Goal: Task Accomplishment & Management: Manage account settings

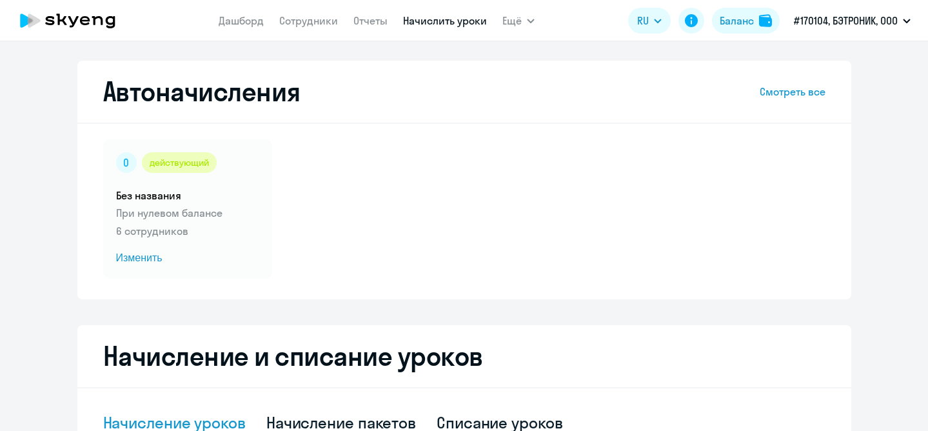
select select "10"
click at [315, 22] on link "Сотрудники" at bounding box center [308, 20] width 59 height 13
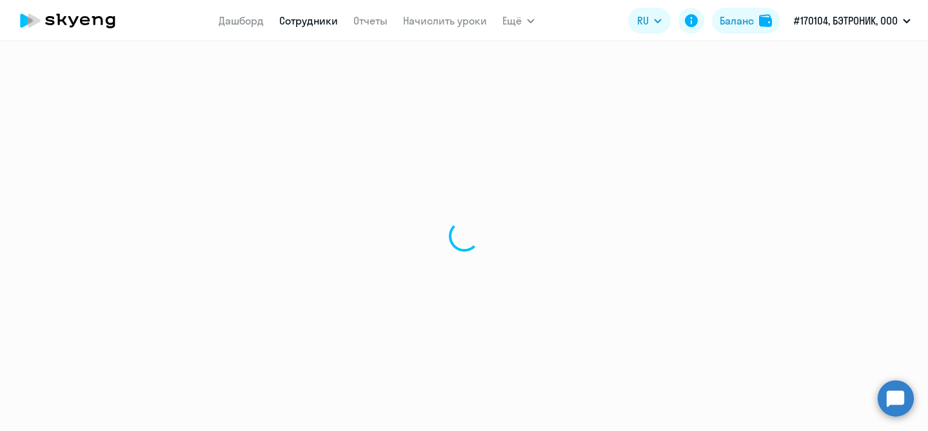
select select "30"
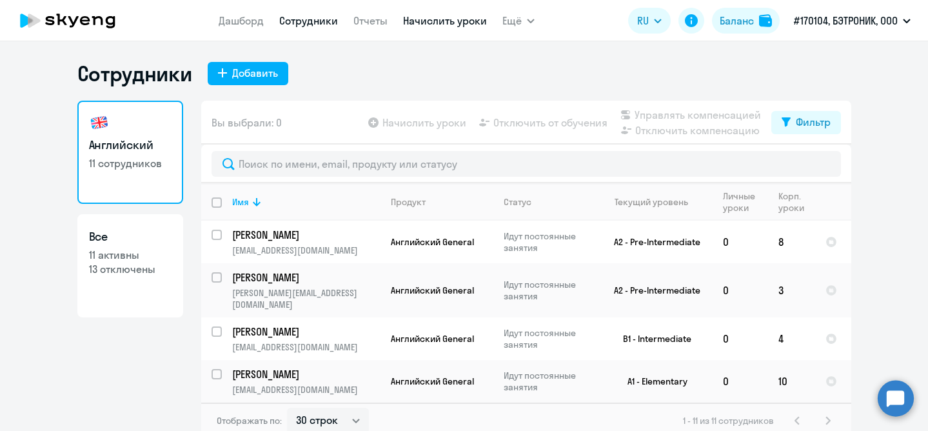
click at [439, 19] on link "Начислить уроки" at bounding box center [445, 20] width 84 height 13
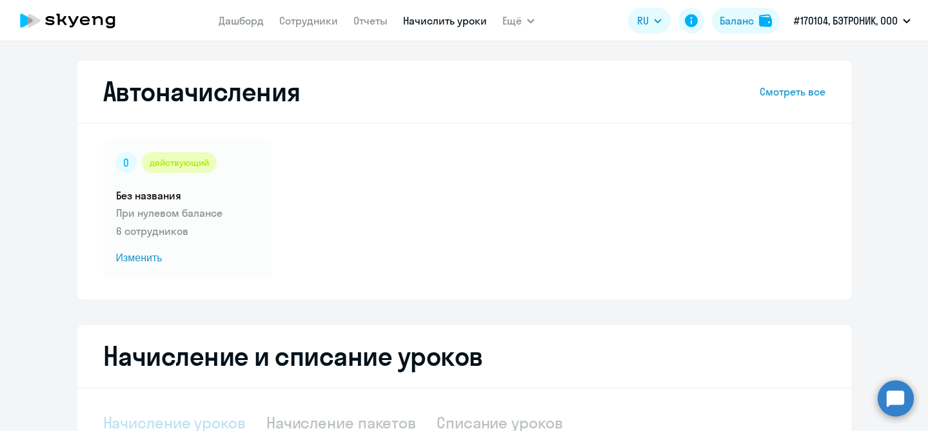
select select "10"
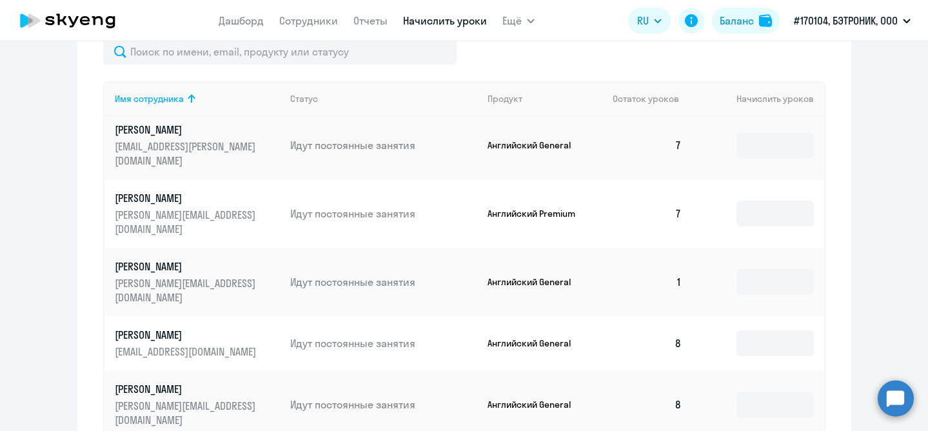
scroll to position [525, 0]
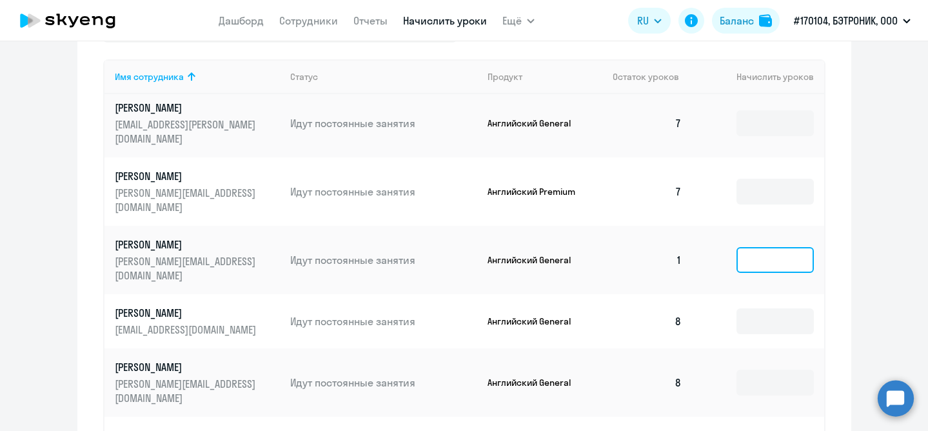
click at [763, 262] on input at bounding box center [775, 260] width 77 height 26
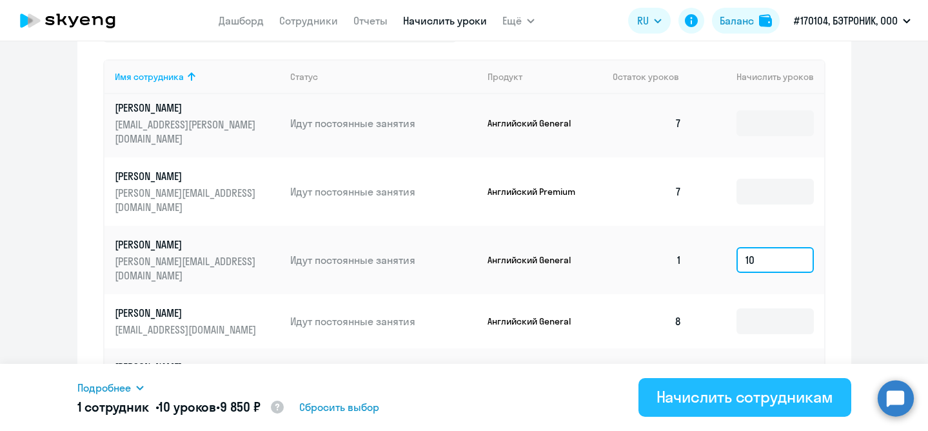
type input "10"
click at [749, 397] on div "Начислить сотрудникам" at bounding box center [745, 396] width 177 height 21
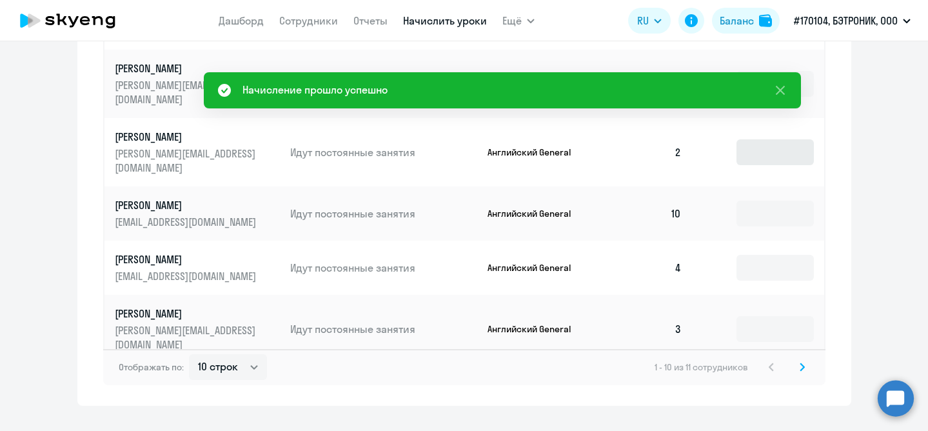
scroll to position [832, 0]
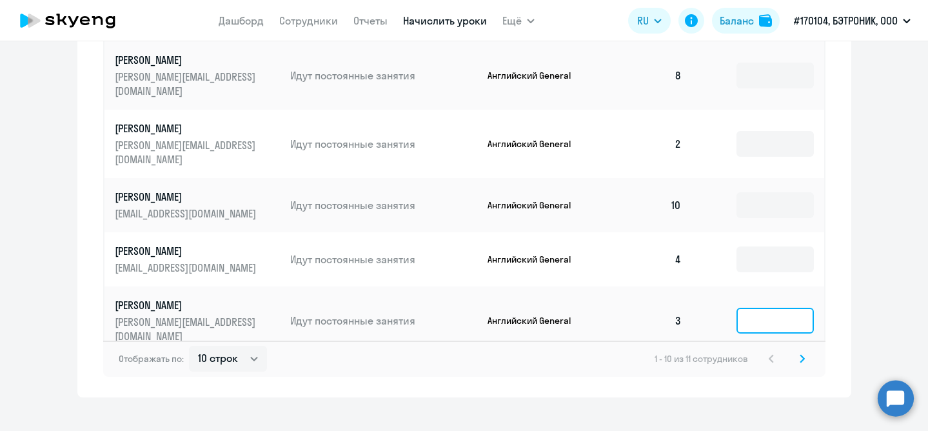
click at [762, 310] on input at bounding box center [775, 321] width 77 height 26
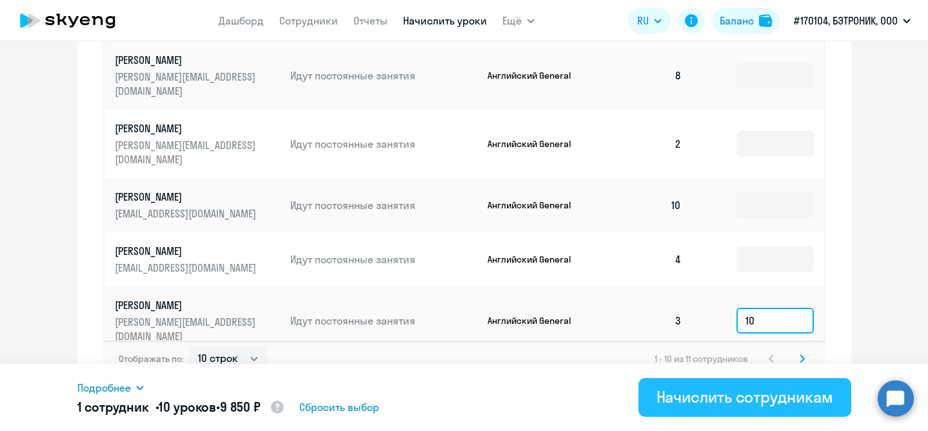
type input "1"
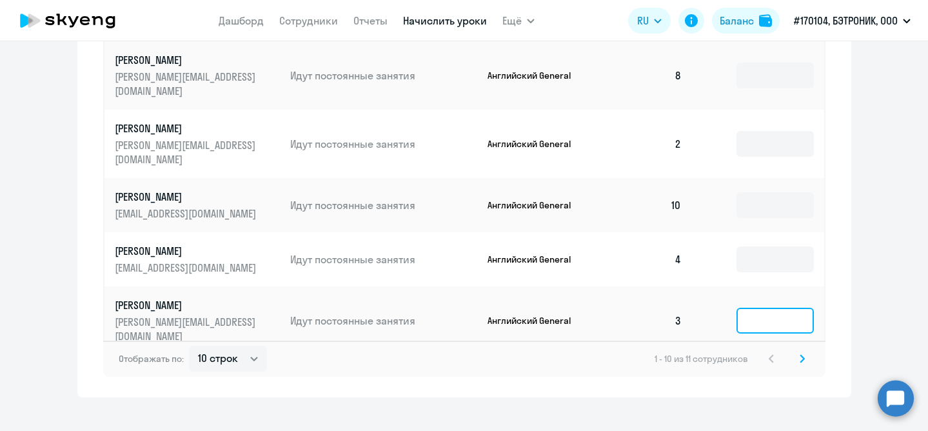
type input "8"
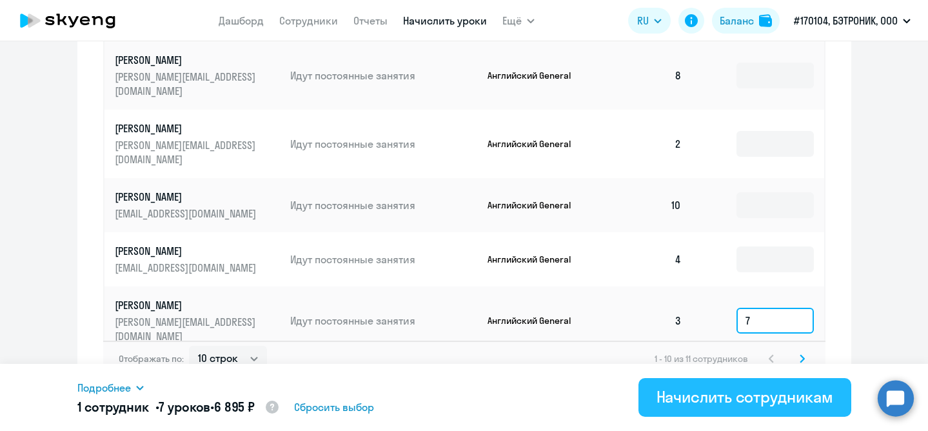
type input "7"
click at [693, 396] on div "Начислить сотрудникам" at bounding box center [745, 396] width 177 height 21
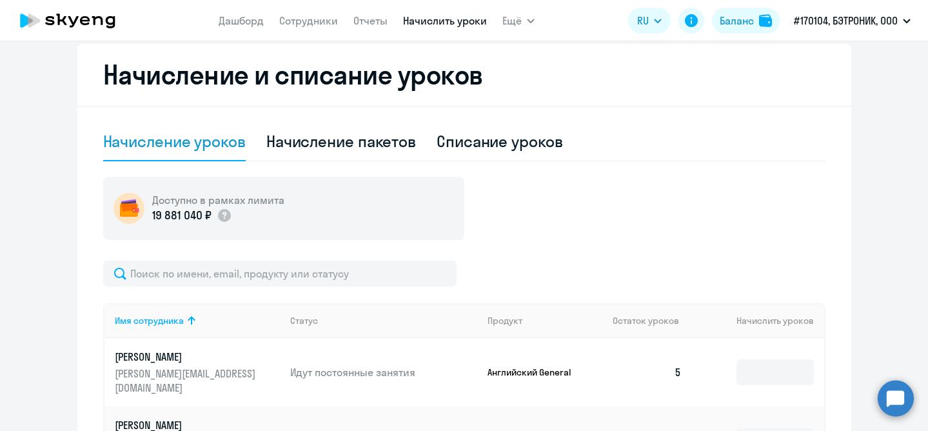
scroll to position [215, 0]
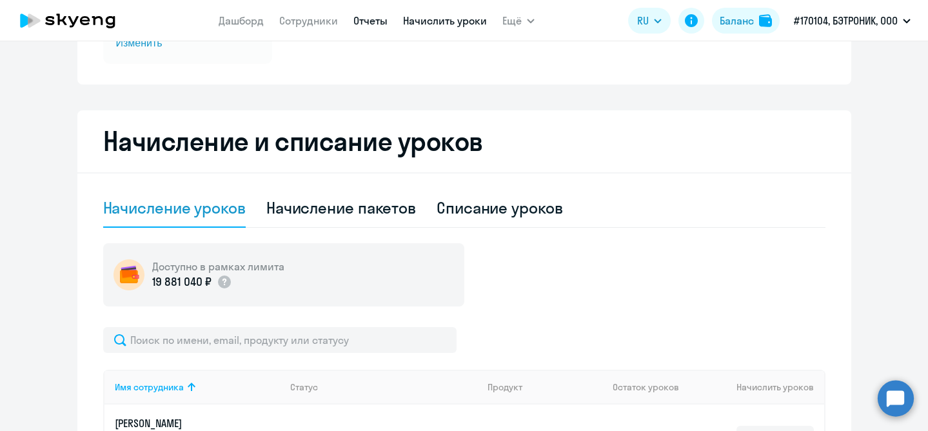
click at [369, 21] on link "Отчеты" at bounding box center [371, 20] width 34 height 13
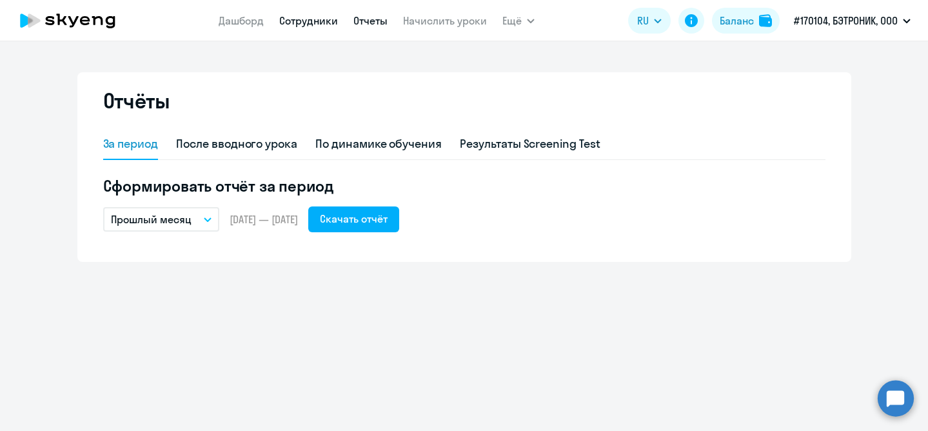
click at [303, 25] on link "Сотрудники" at bounding box center [308, 20] width 59 height 13
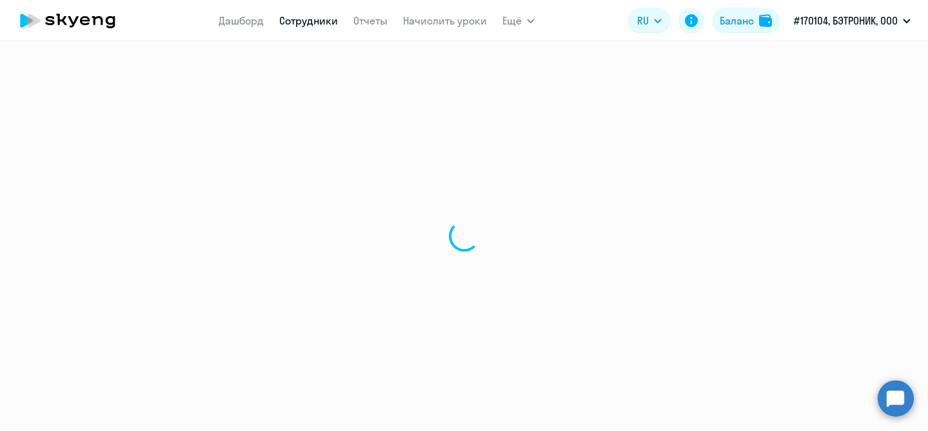
select select "30"
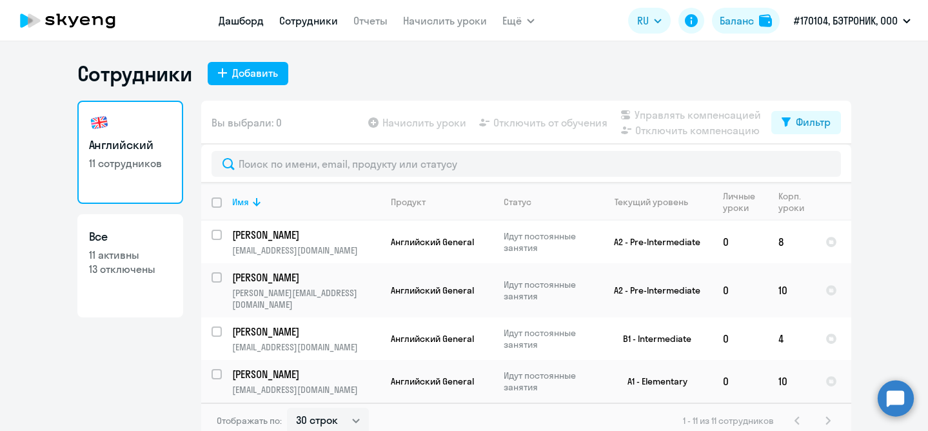
click at [242, 21] on link "Дашборд" at bounding box center [241, 20] width 45 height 13
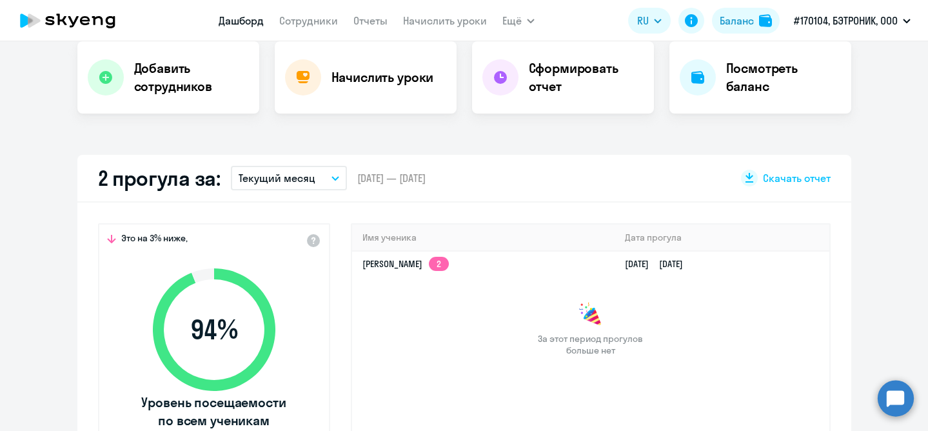
scroll to position [365, 0]
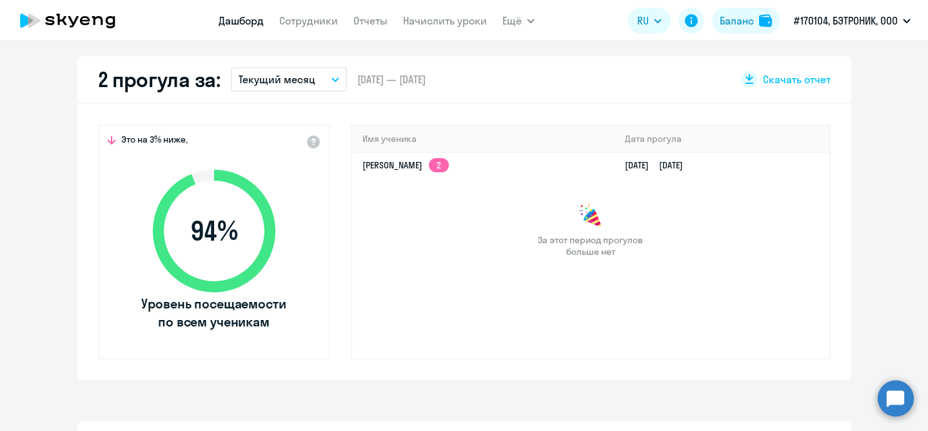
select select "30"
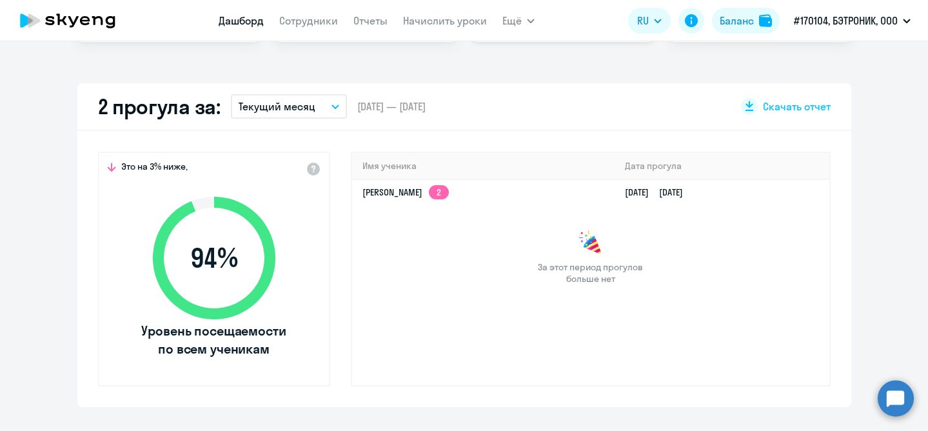
scroll to position [341, 0]
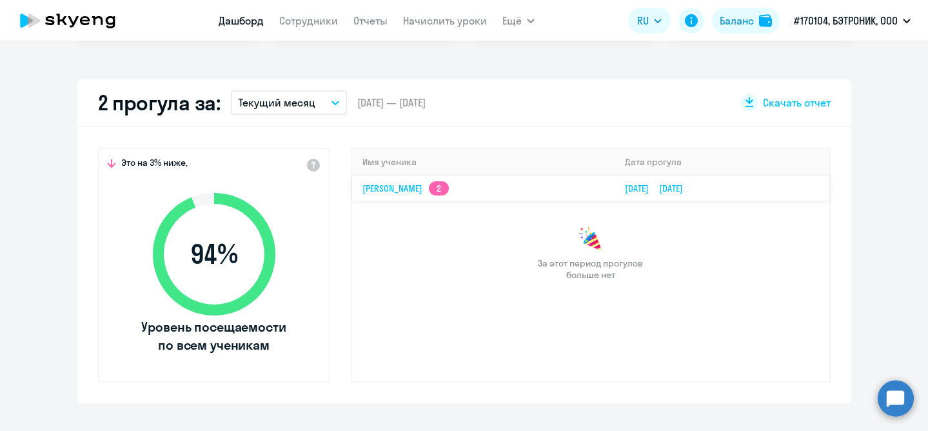
click at [449, 188] on app-skyeng-badge "2" at bounding box center [439, 188] width 20 height 14
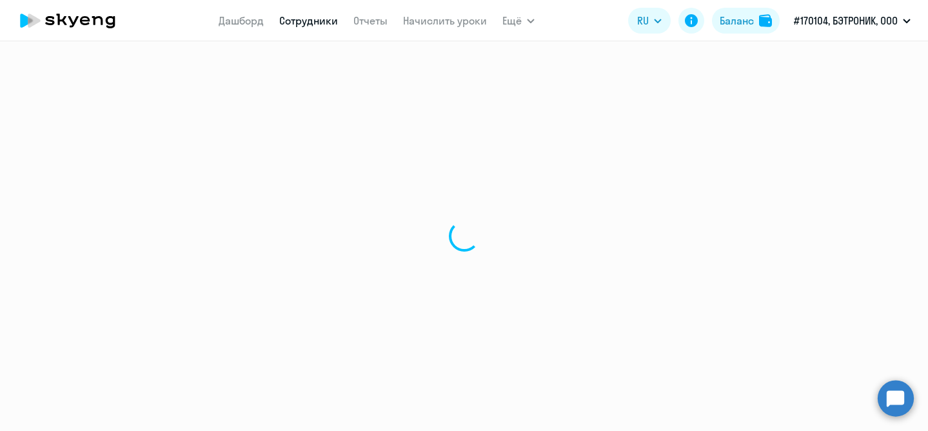
select select "english"
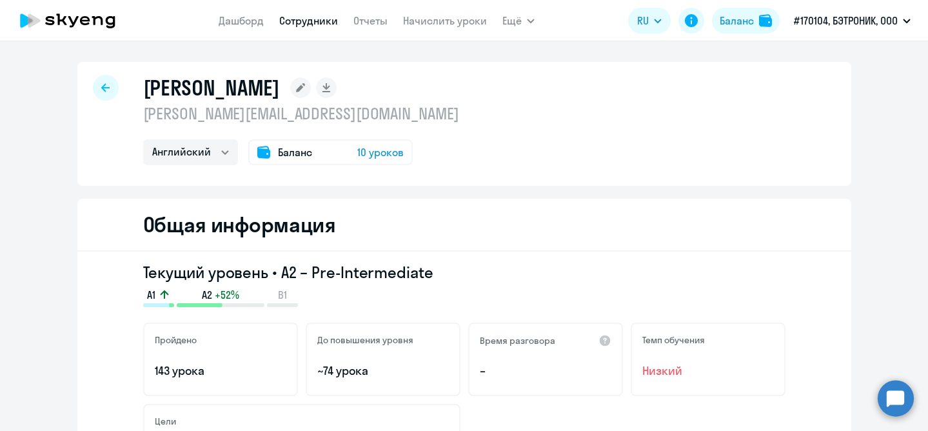
click at [105, 89] on icon at bounding box center [105, 87] width 8 height 9
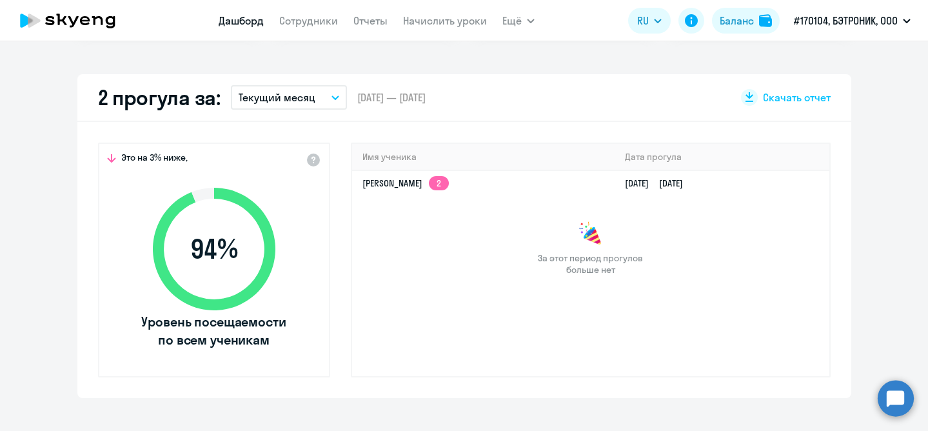
scroll to position [348, 0]
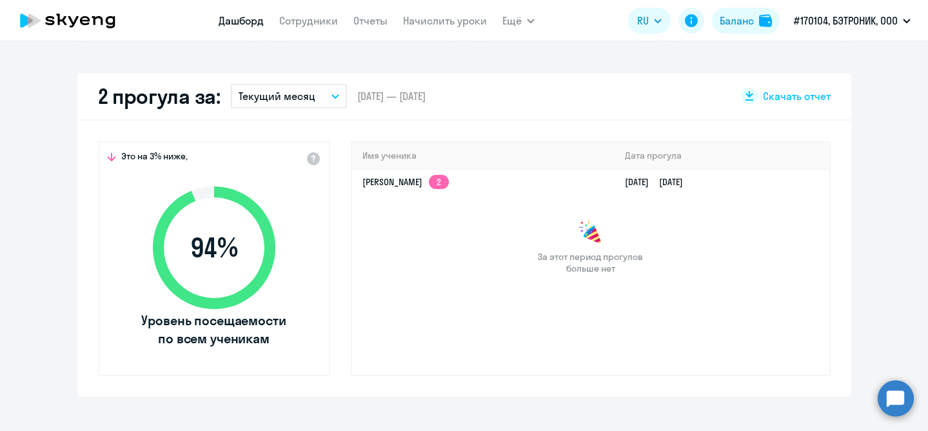
select select "30"
